Goal: Task Accomplishment & Management: Use online tool/utility

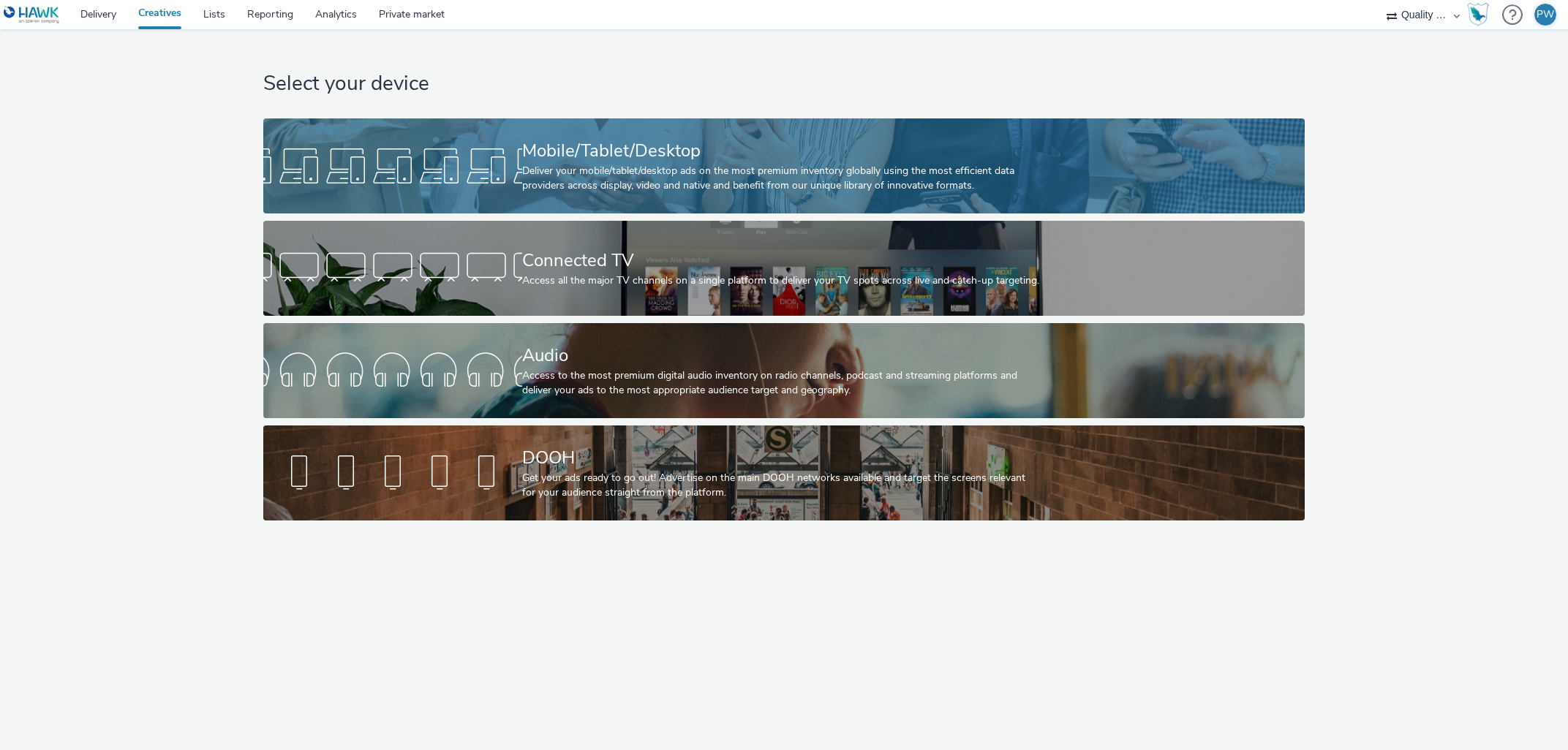
click at [466, 173] on div at bounding box center [392, 166] width 259 height 47
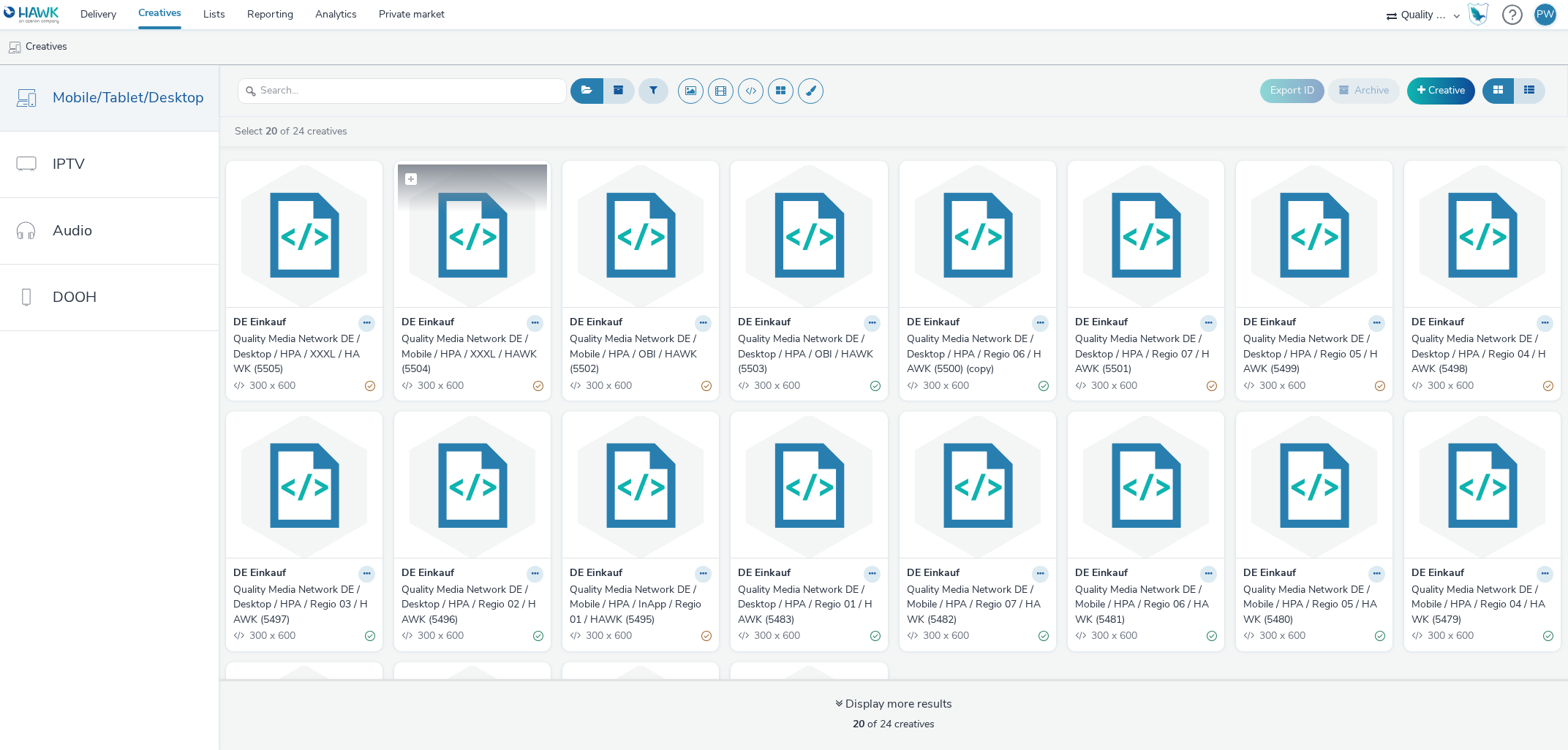
click at [450, 256] on img at bounding box center [472, 236] width 149 height 142
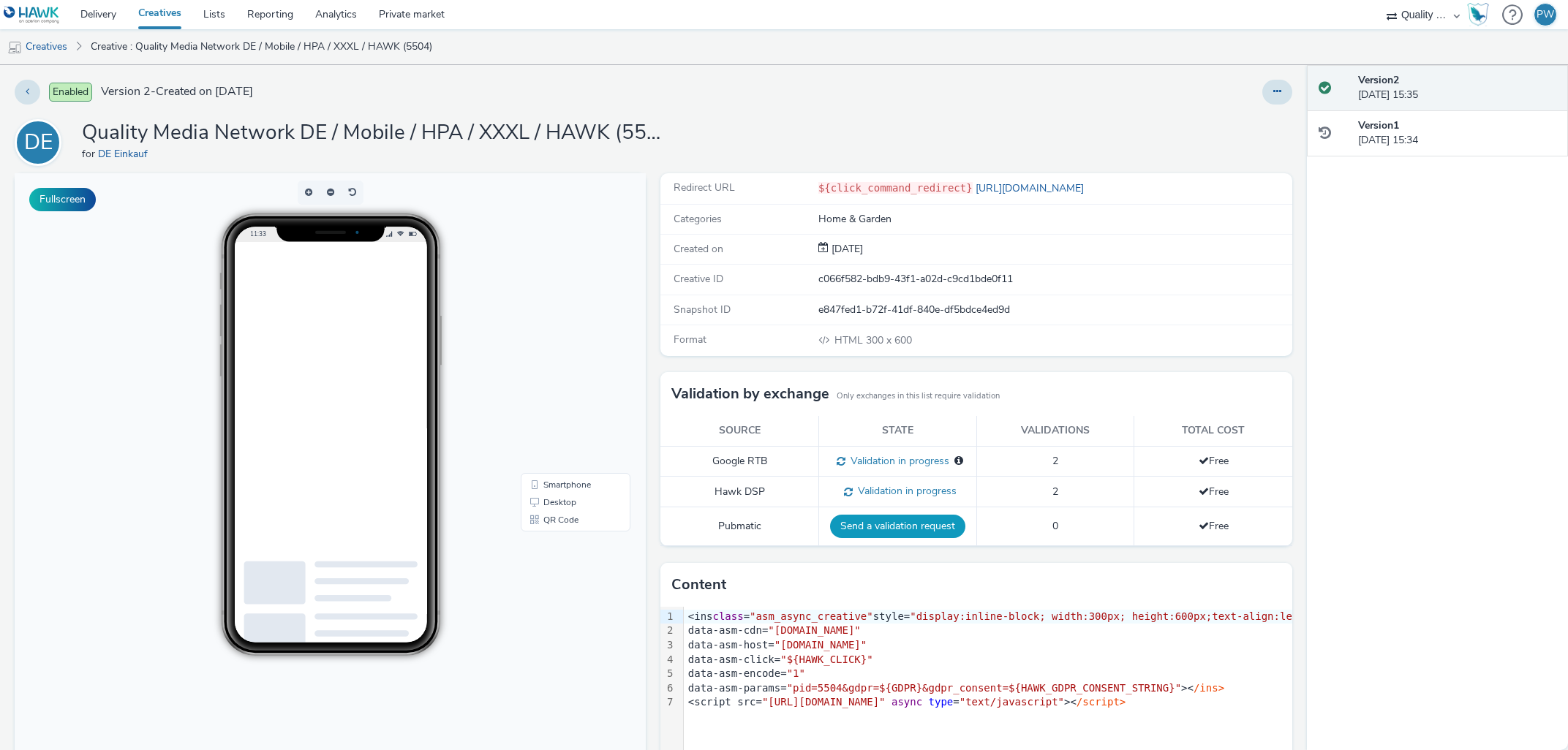
click at [900, 525] on button "Send a validation request" at bounding box center [897, 526] width 136 height 23
click at [59, 48] on link "Creatives" at bounding box center [37, 47] width 75 height 36
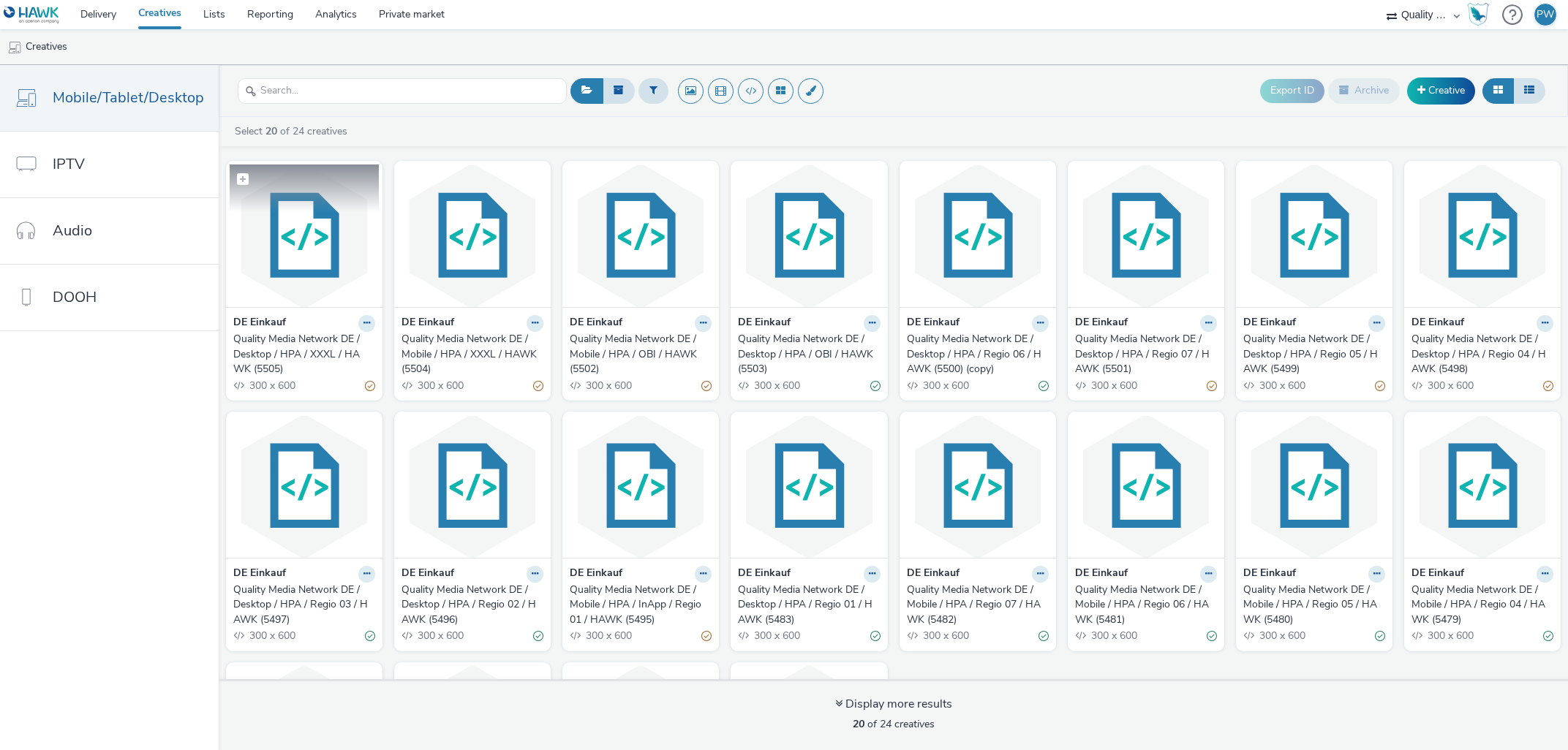
click at [321, 254] on img at bounding box center [304, 236] width 149 height 142
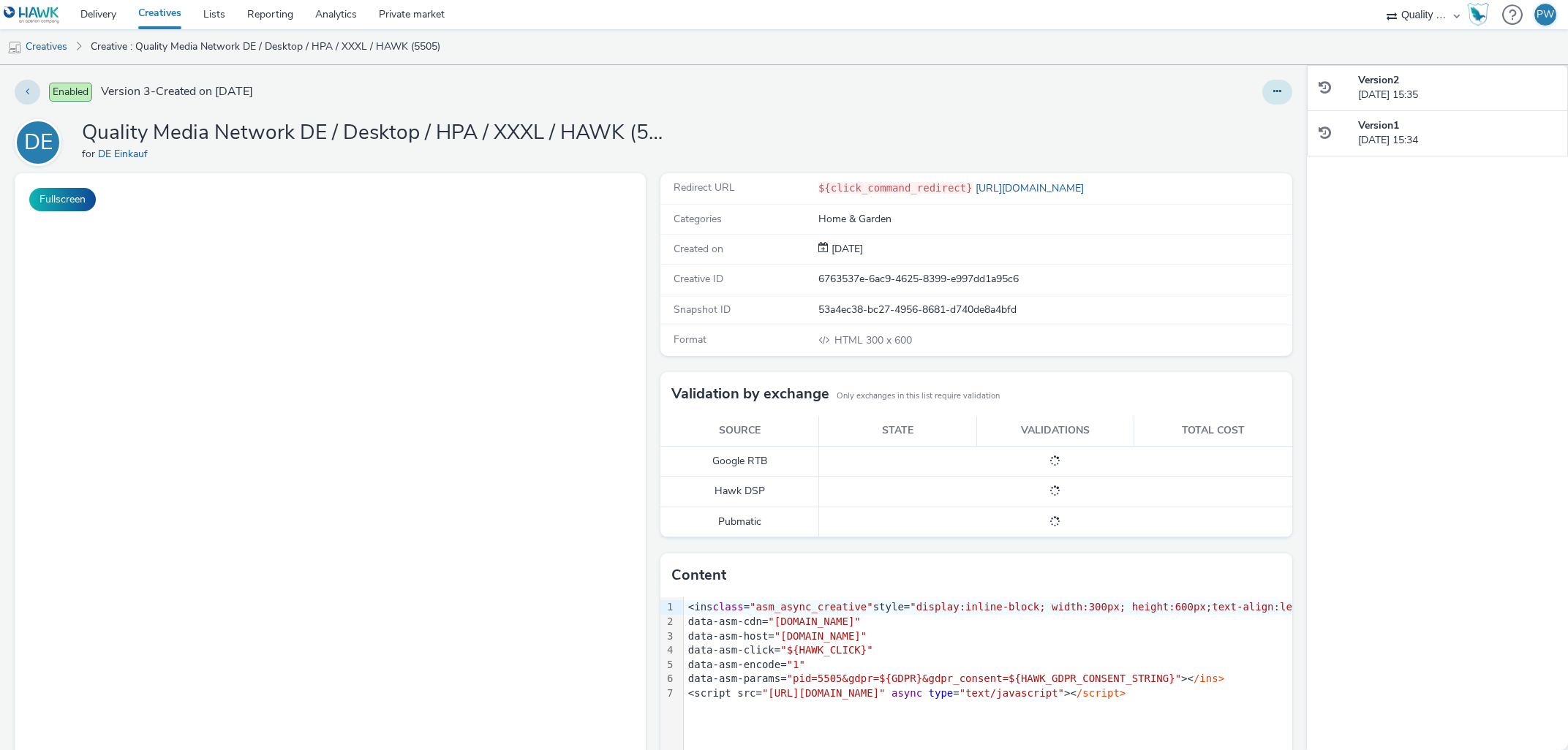
click at [1272, 90] on button at bounding box center [1277, 92] width 30 height 25
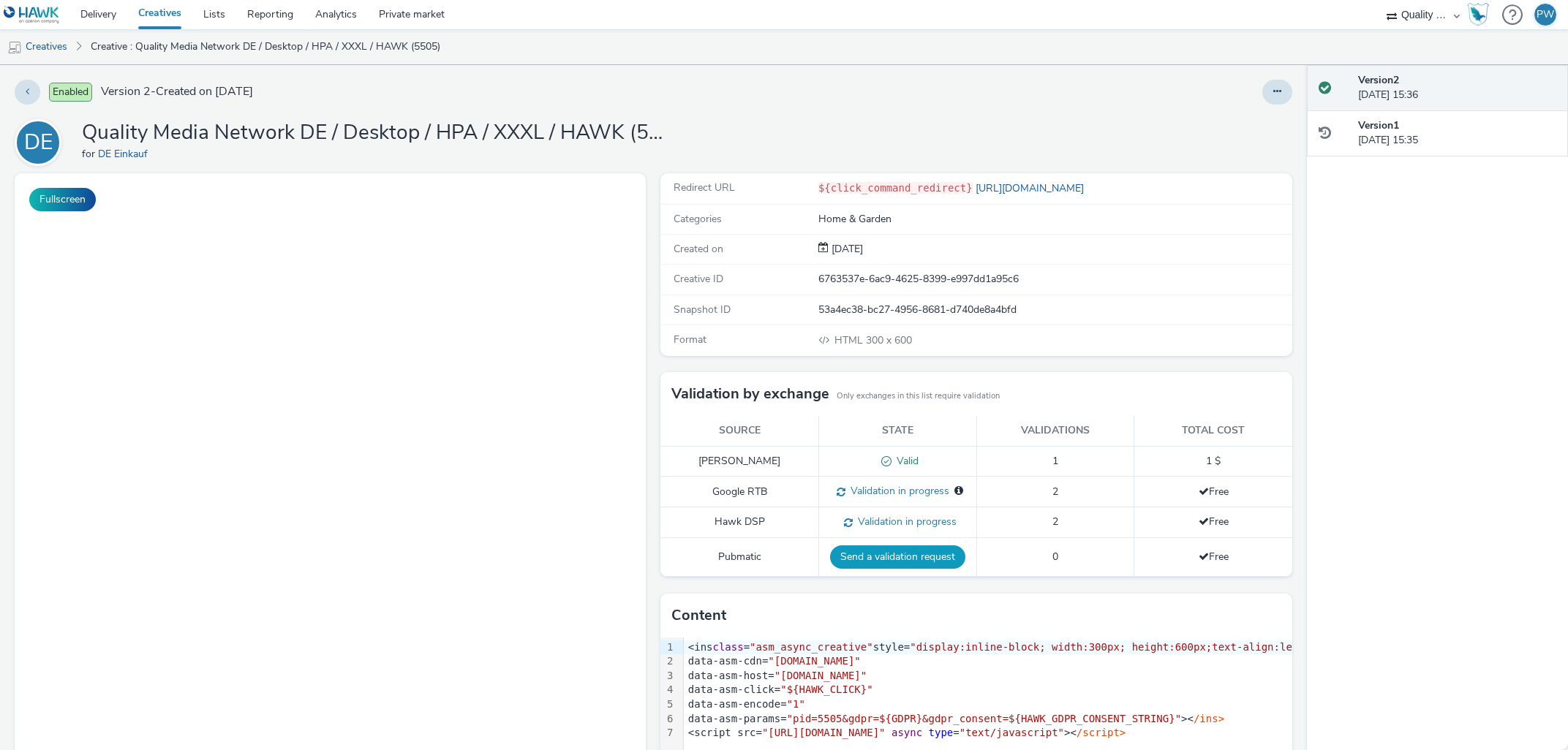
click at [897, 555] on button "Send a validation request" at bounding box center [897, 556] width 136 height 23
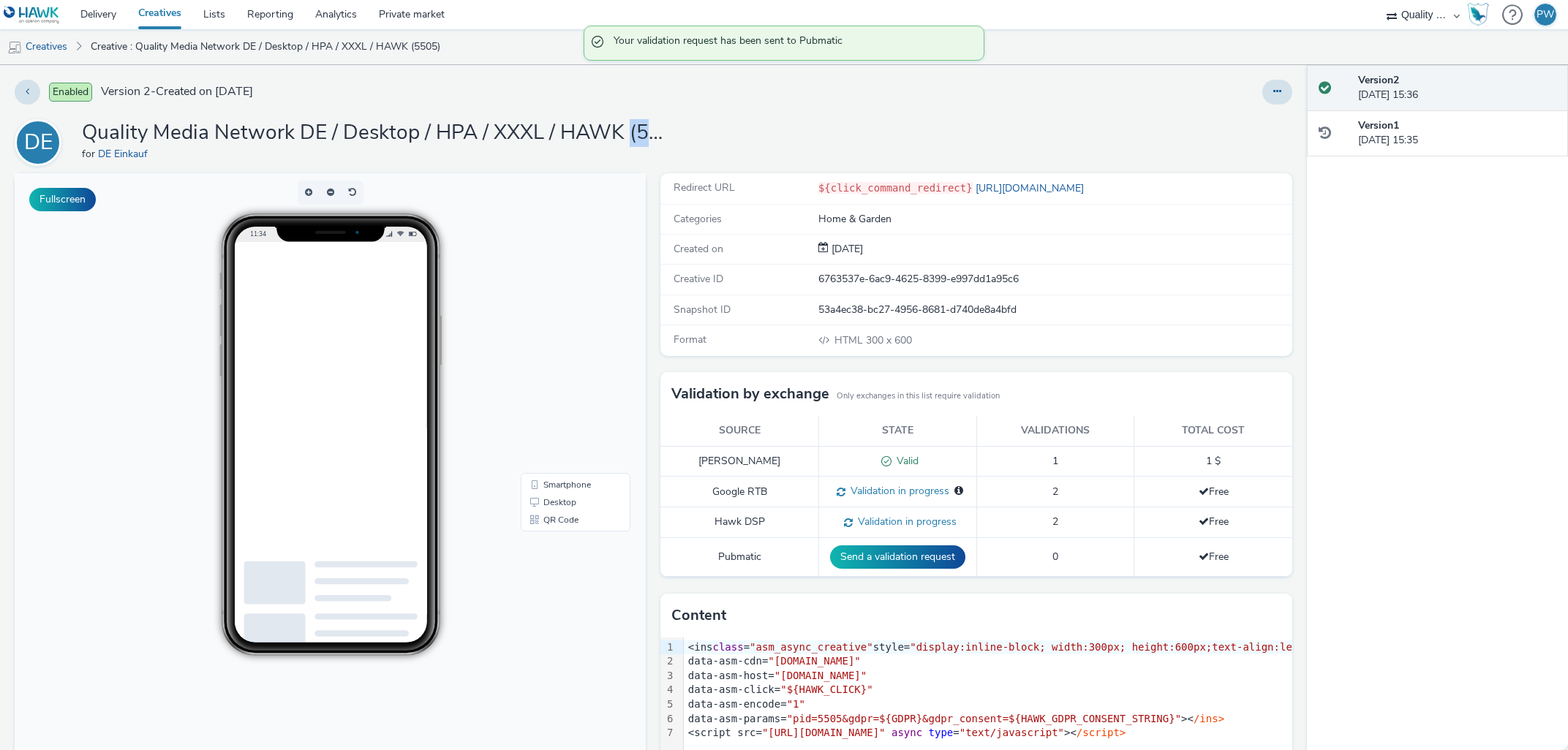
drag, startPoint x: 630, startPoint y: 137, endPoint x: 775, endPoint y: 130, distance: 145.2
click at [667, 130] on h1 "Quality Media Network DE / Desktop / HPA / XXXL / HAWK (5505)" at bounding box center [374, 133] width 585 height 28
click at [679, 129] on div "DE Quality Media Network DE / Desktop / HPA / XXXL / HAWK (5505) for [PERSON_NA…" at bounding box center [654, 142] width 1278 height 47
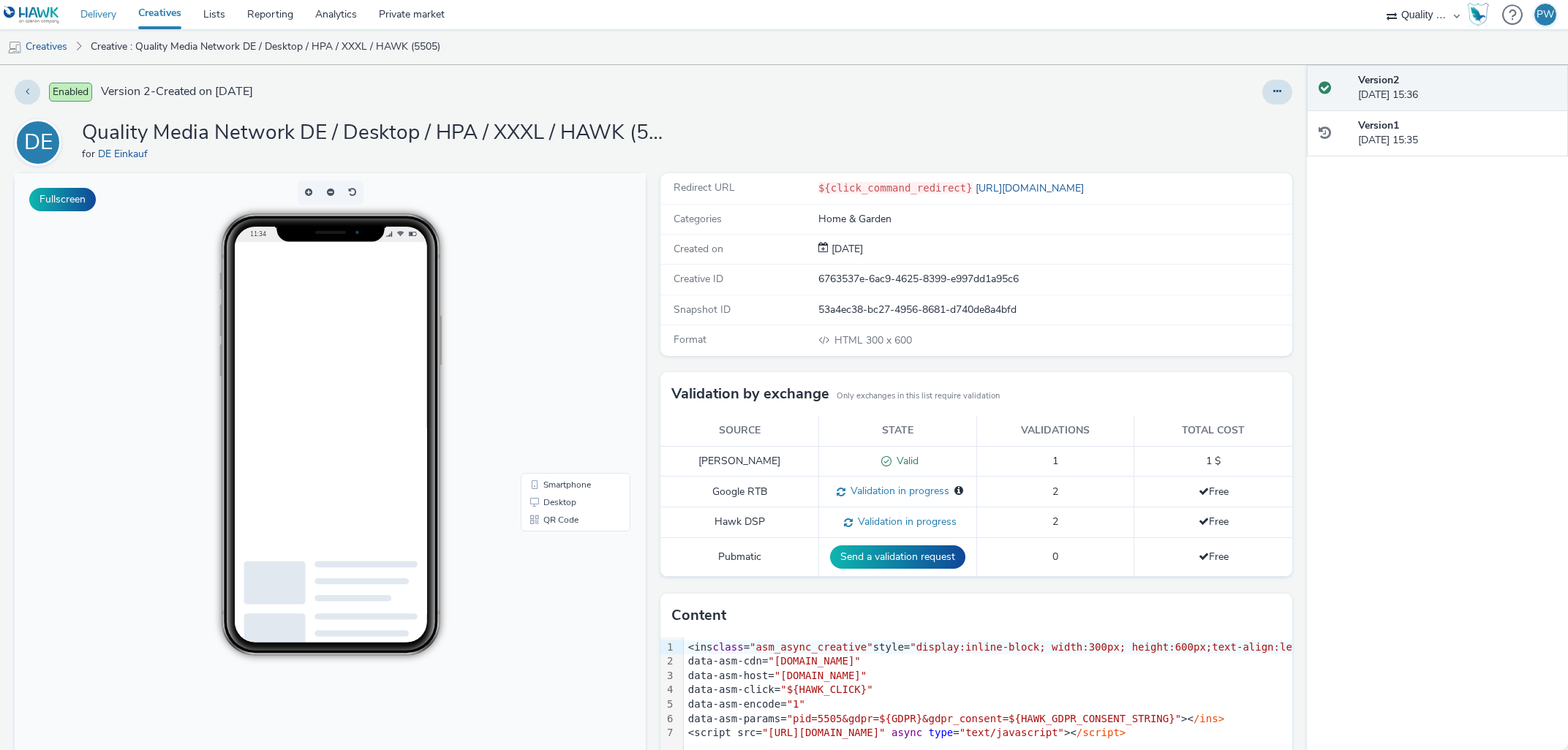
click at [99, 23] on link "Delivery" at bounding box center [98, 14] width 58 height 29
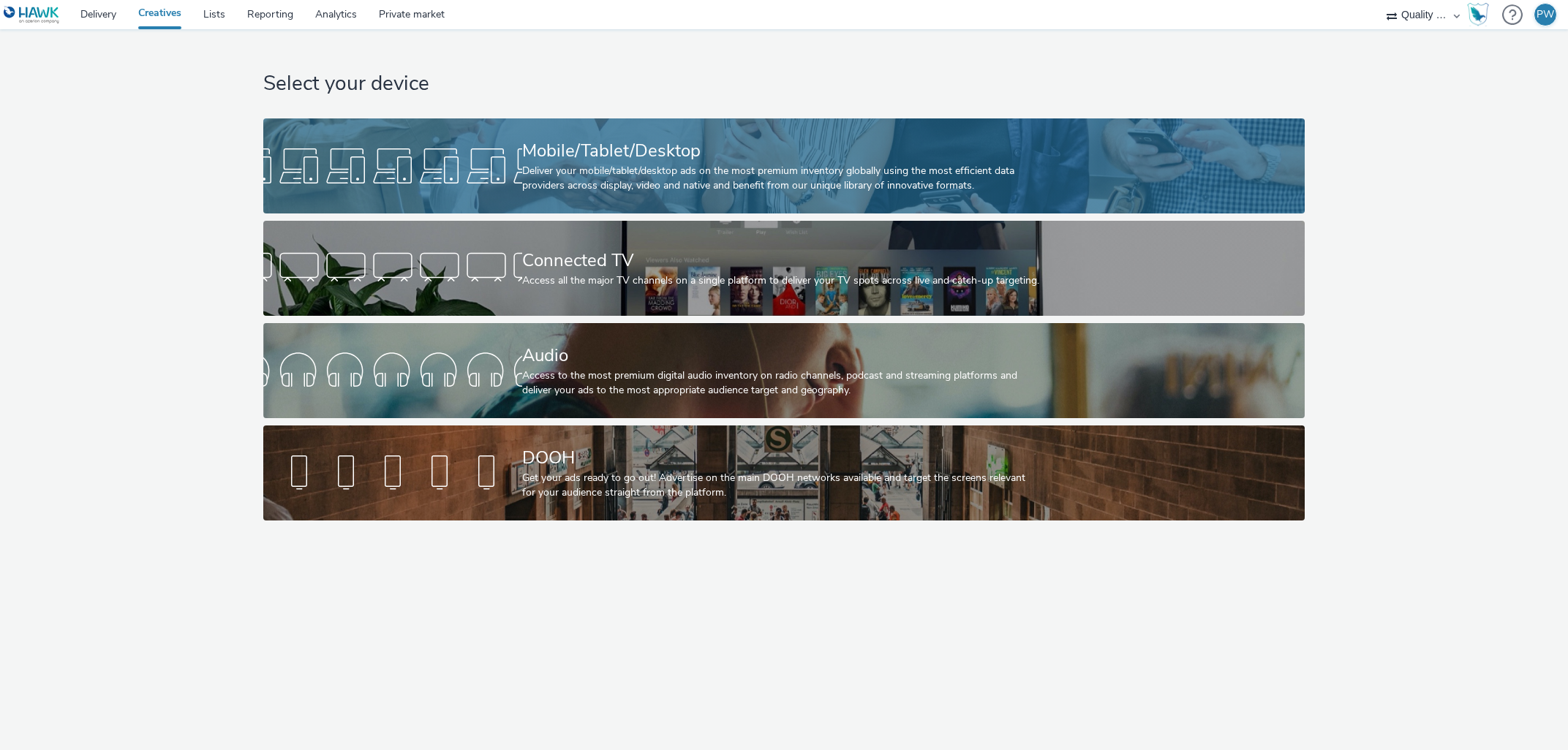
click at [452, 148] on div at bounding box center [392, 166] width 259 height 47
